Goal: Information Seeking & Learning: Learn about a topic

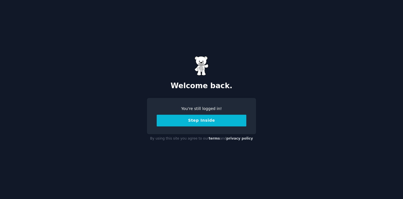
click at [185, 123] on button "Step Inside" at bounding box center [202, 120] width 90 height 12
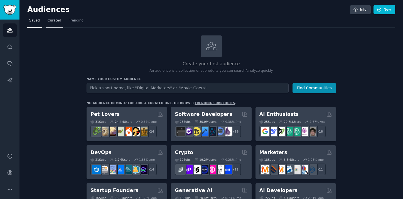
click at [52, 23] on link "Curated" at bounding box center [55, 21] width 18 height 11
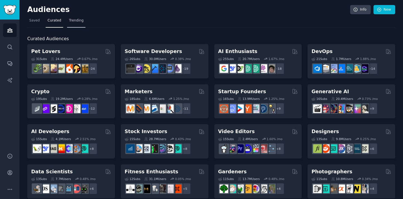
click at [76, 19] on span "Trending" at bounding box center [76, 20] width 14 height 5
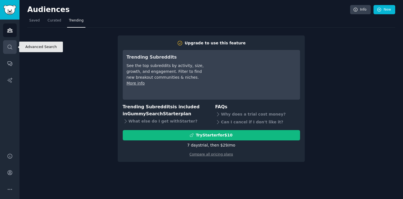
click at [12, 41] on link "Search" at bounding box center [10, 47] width 14 height 14
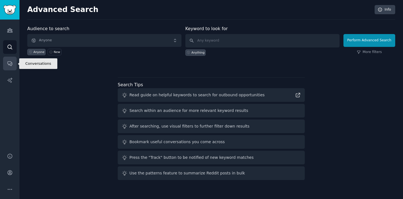
click at [11, 62] on icon "Sidebar" at bounding box center [10, 64] width 4 height 4
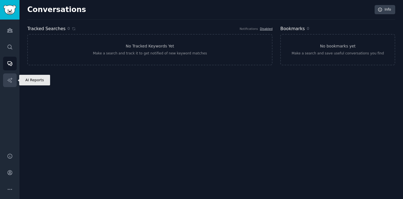
click at [11, 80] on icon "Sidebar" at bounding box center [9, 79] width 5 height 5
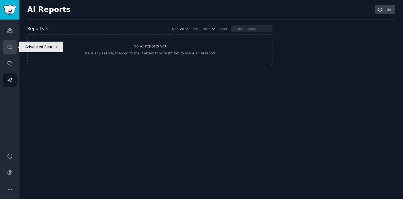
click at [11, 52] on link "Search" at bounding box center [10, 47] width 14 height 14
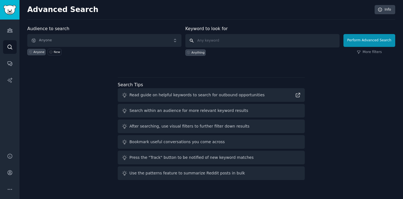
click at [206, 39] on input "text" at bounding box center [262, 40] width 154 height 13
type input "p"
type input "Point of Rental"
click at [363, 52] on link "More filters" at bounding box center [369, 52] width 25 height 5
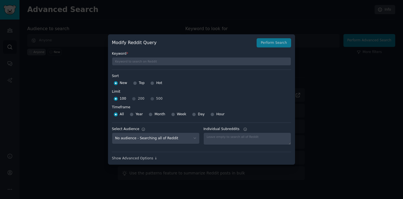
click at [151, 161] on div "Modify Reddit Query Perform Search Keyword * Sort Sort New Top Hot Limit Limit …" at bounding box center [201, 99] width 187 height 130
click at [151, 159] on div "Show Advanced Options ↓" at bounding box center [201, 158] width 179 height 5
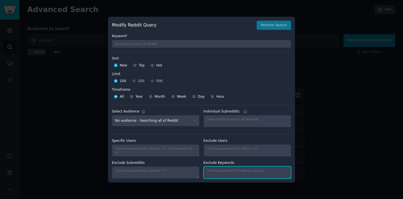
click at [214, 174] on textarea "Individual Subreddits" at bounding box center [248, 172] width 88 height 12
click at [330, 57] on div at bounding box center [201, 99] width 403 height 199
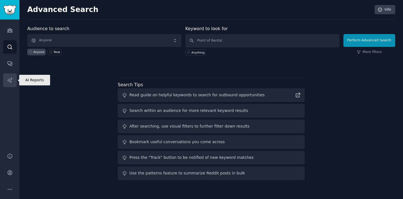
click at [10, 79] on icon "Sidebar" at bounding box center [10, 80] width 6 height 6
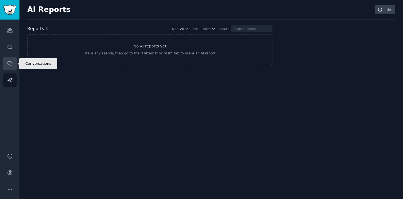
click at [11, 62] on icon "Sidebar" at bounding box center [10, 63] width 6 height 6
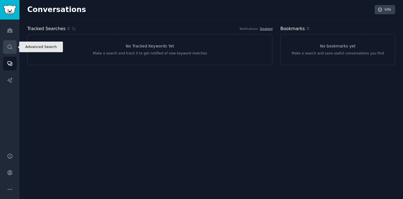
click at [11, 45] on icon "Sidebar" at bounding box center [10, 47] width 6 height 6
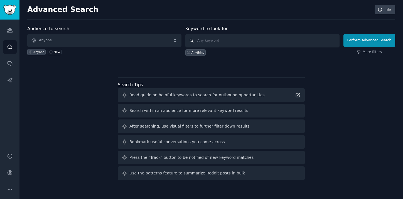
click at [214, 39] on input "text" at bounding box center [262, 40] width 154 height 13
type input "Point of Rental"
click at [361, 49] on div "Perform Advanced Search More filters" at bounding box center [370, 42] width 52 height 28
click at [359, 52] on icon at bounding box center [358, 52] width 3 height 3
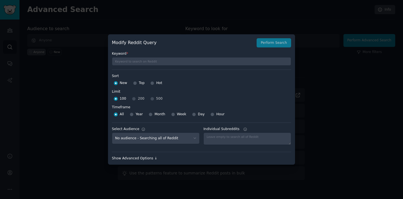
click at [143, 159] on div "Show Advanced Options ↓" at bounding box center [201, 158] width 179 height 5
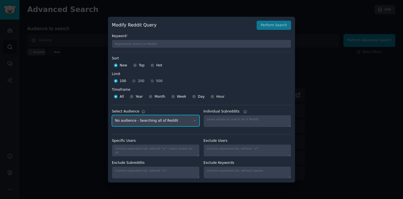
click at [162, 121] on select "No audience - Searching all of Reddit" at bounding box center [156, 120] width 88 height 11
click at [270, 23] on div "Modify Reddit Query Perform Search" at bounding box center [201, 25] width 179 height 9
click at [275, 26] on div "Modify Reddit Query Perform Search" at bounding box center [201, 25] width 179 height 9
click at [275, 23] on div "Modify Reddit Query Perform Search" at bounding box center [201, 25] width 179 height 9
click at [271, 29] on div "Modify Reddit Query Perform Search" at bounding box center [201, 25] width 179 height 9
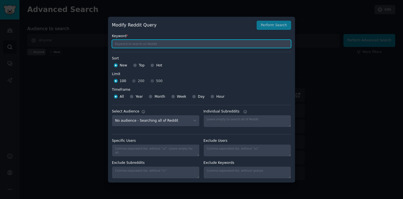
click at [237, 44] on input "text" at bounding box center [201, 44] width 179 height 8
type input "Point of Rental"
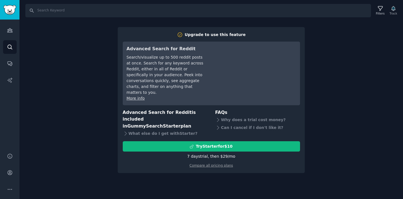
click at [85, 123] on div "Search Filters Track Upgrade to use this feature Advanced Search for Reddit Sea…" at bounding box center [211, 99] width 384 height 199
click at [12, 31] on icon "Sidebar" at bounding box center [10, 30] width 6 height 6
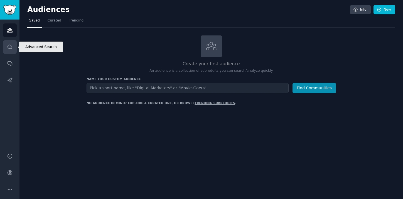
click at [10, 48] on icon "Sidebar" at bounding box center [10, 47] width 4 height 4
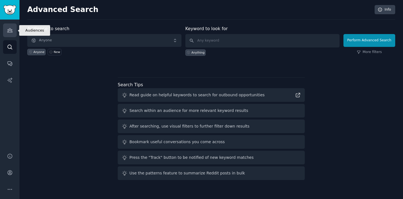
click at [10, 31] on icon "Sidebar" at bounding box center [10, 30] width 6 height 6
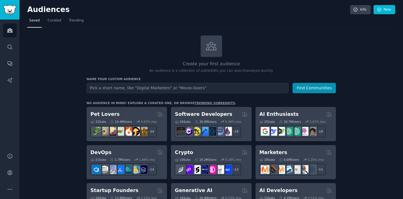
type input "["
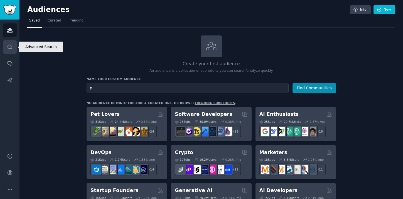
type input "p"
click at [9, 45] on icon "Sidebar" at bounding box center [10, 47] width 4 height 4
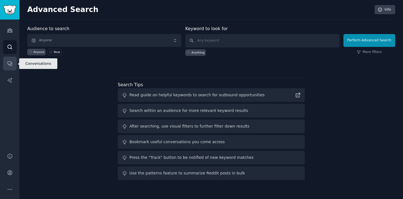
click at [9, 62] on icon "Sidebar" at bounding box center [10, 64] width 4 height 4
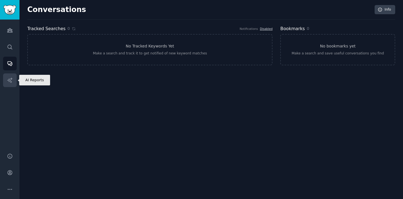
click at [9, 81] on icon "Sidebar" at bounding box center [9, 79] width 5 height 5
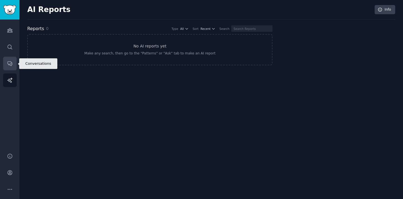
click at [13, 62] on link "Conversations" at bounding box center [10, 64] width 14 height 14
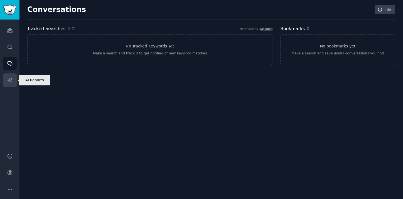
click at [14, 74] on link "AI Reports" at bounding box center [10, 80] width 14 height 14
